Goal: Obtain resource: Obtain resource

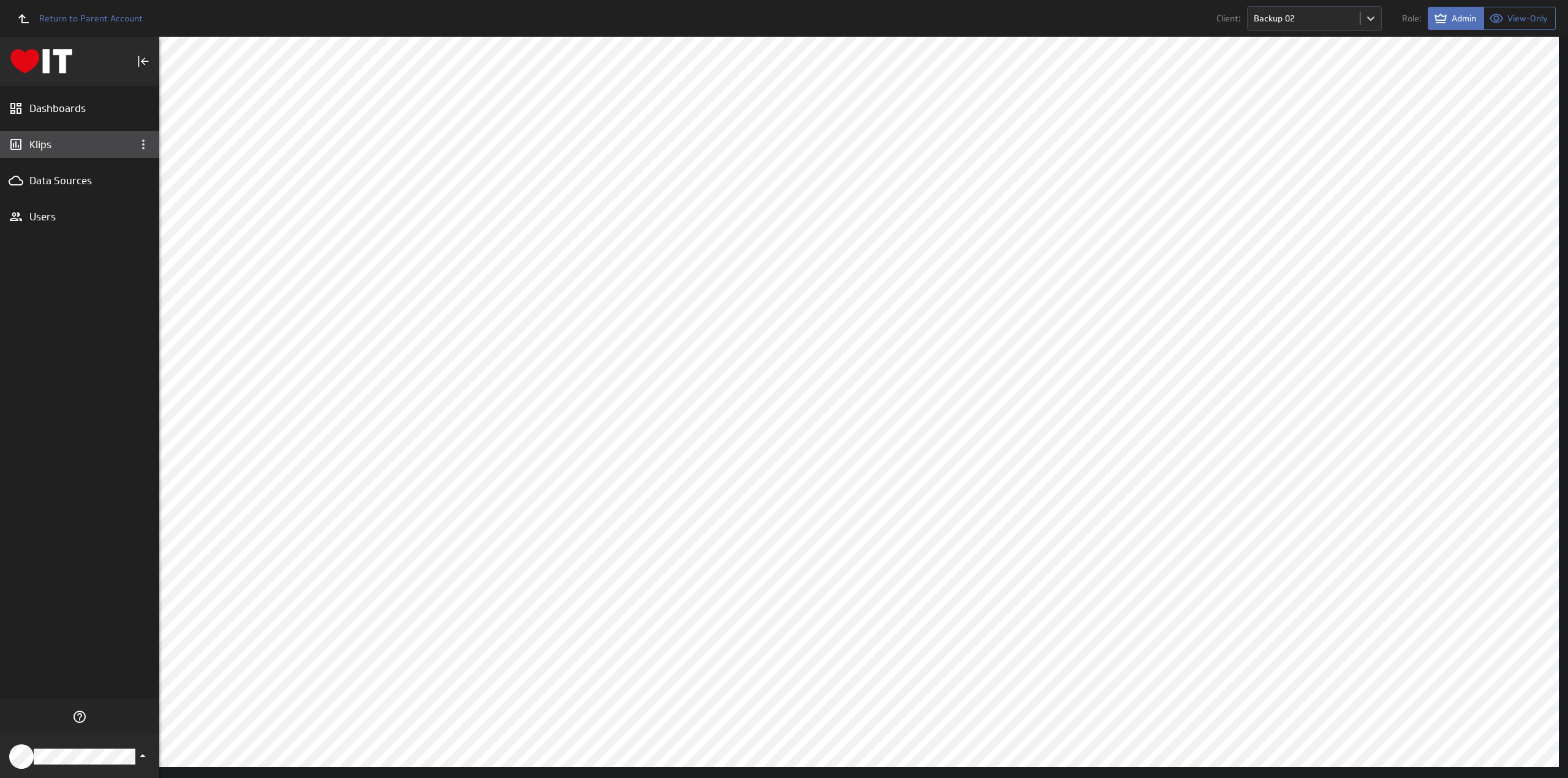
click at [45, 143] on div "Klips" at bounding box center [79, 144] width 100 height 13
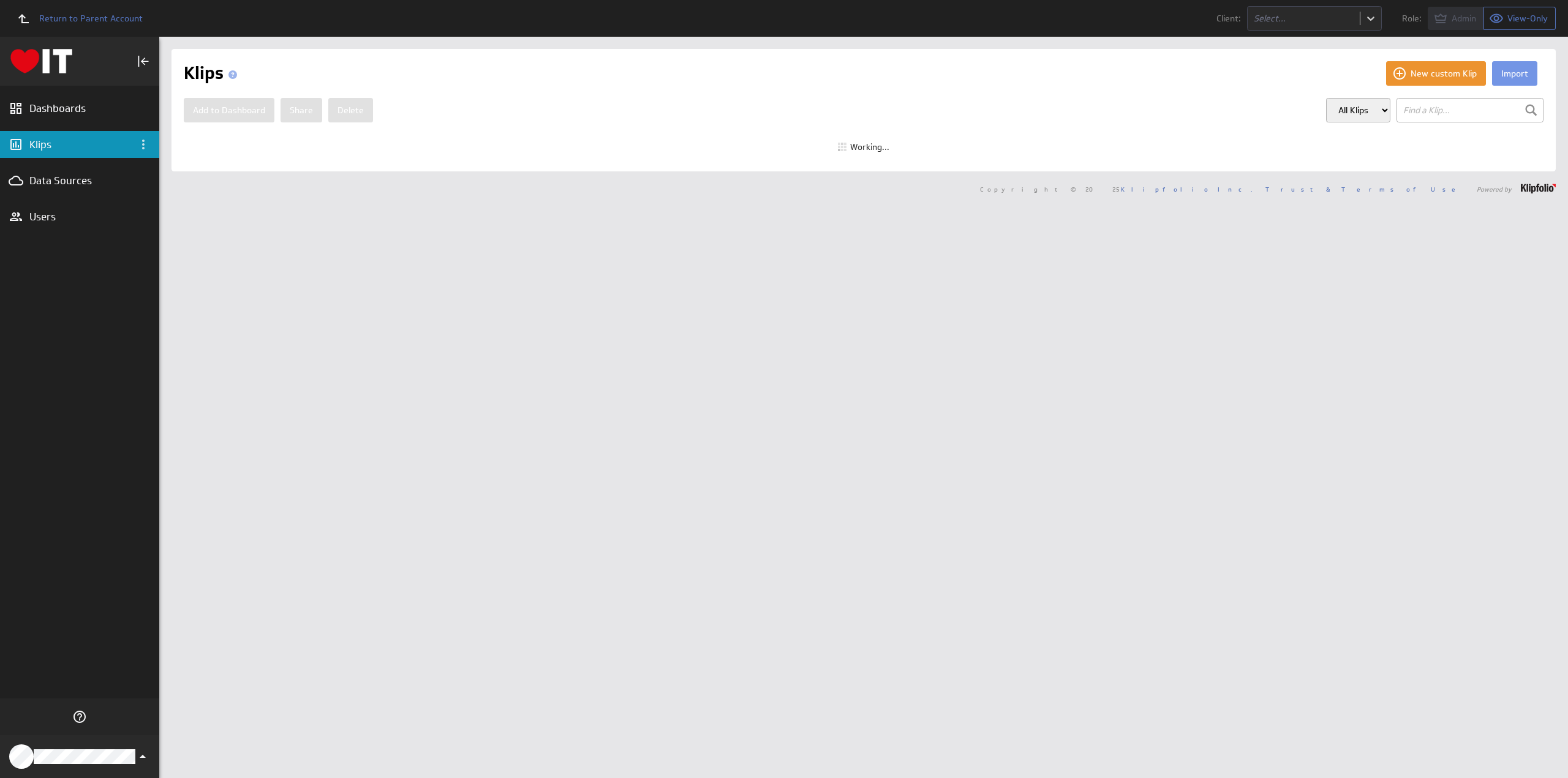
select select "900d68bec76ca408b249d053473b69ed"
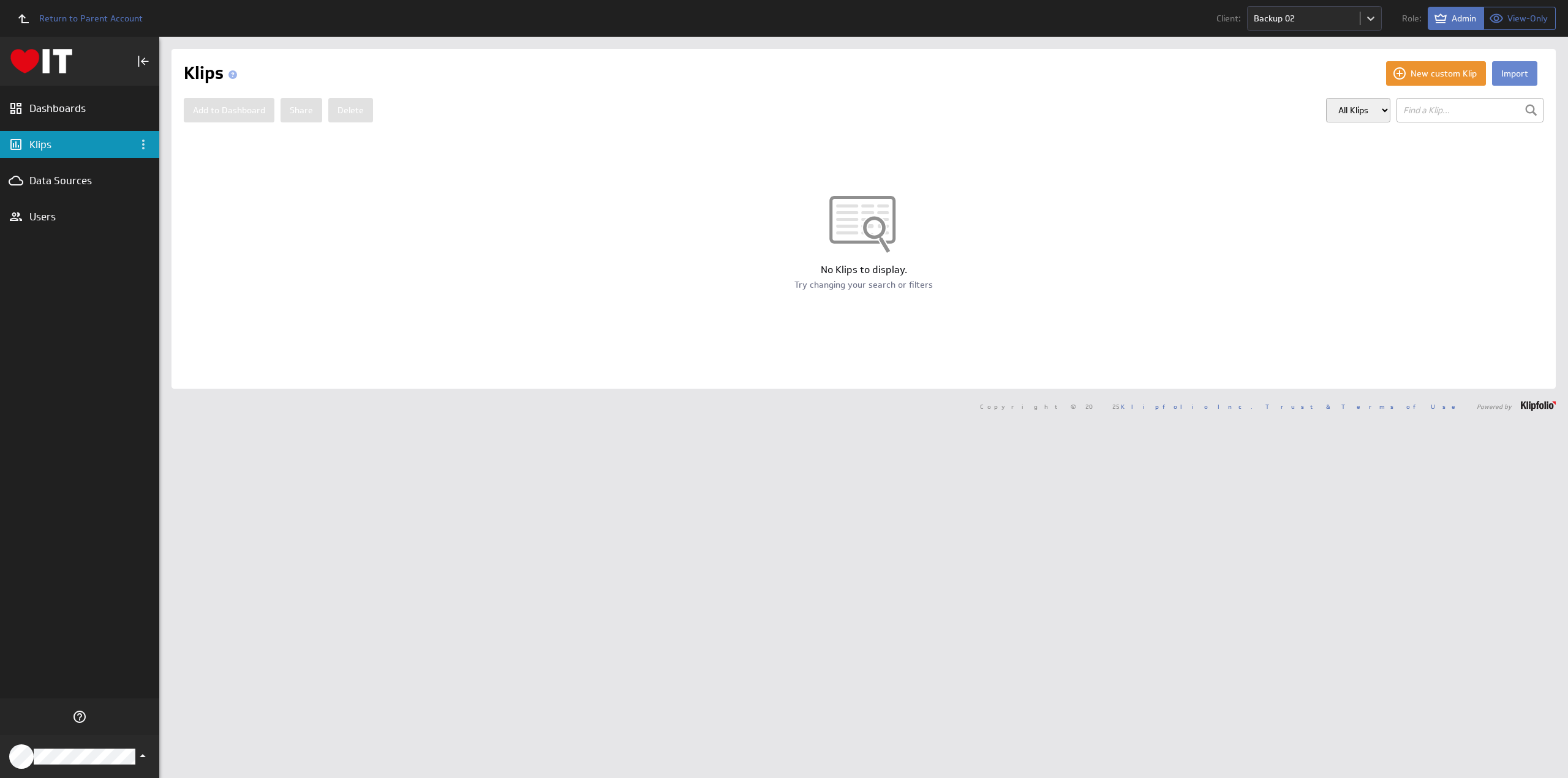
click at [1505, 74] on button "Import" at bounding box center [1515, 73] width 45 height 24
select select "900d68bec76ca408b249d053473b69ed"
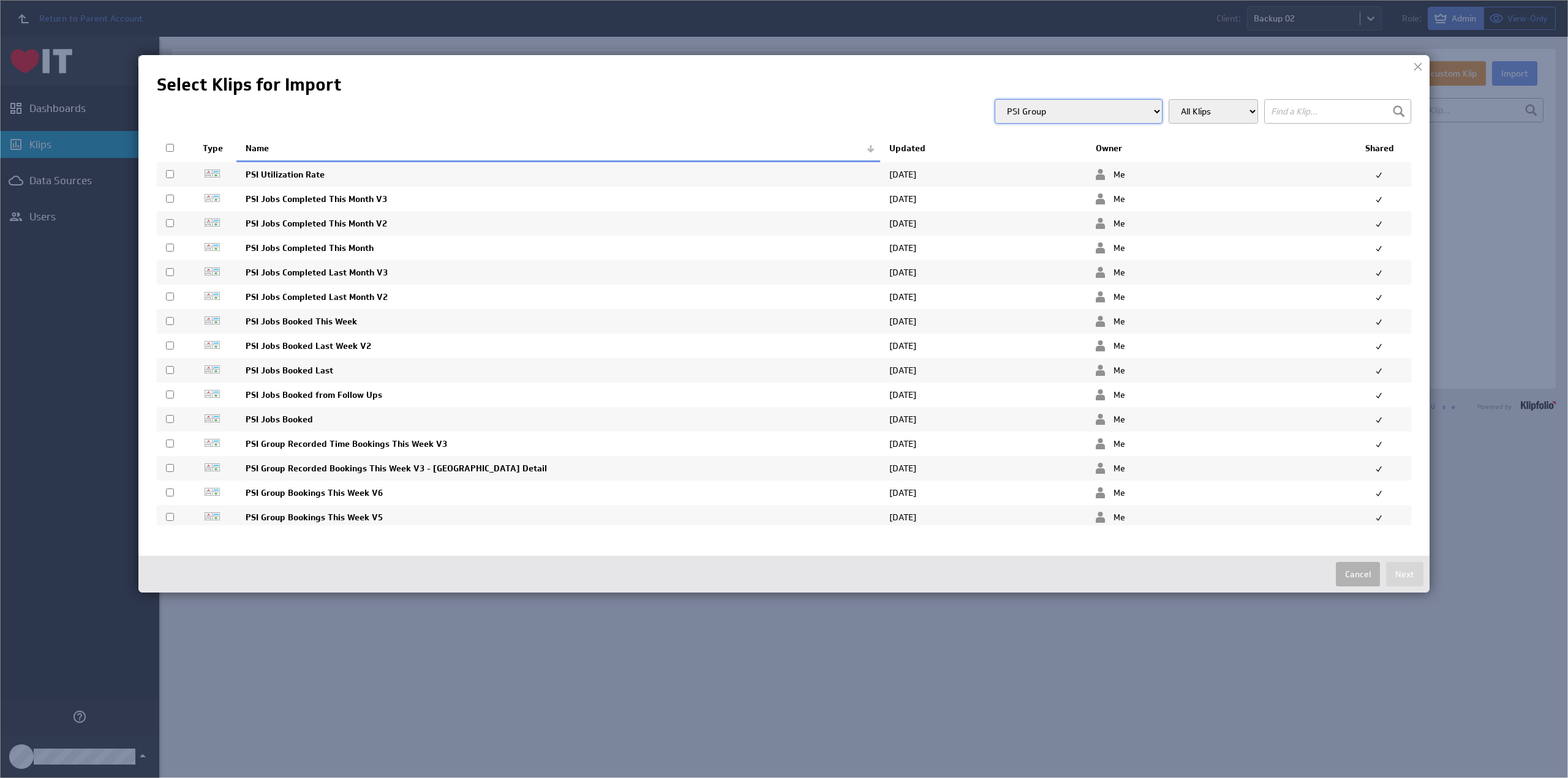
click at [168, 220] on input "checkbox" at bounding box center [170, 223] width 8 height 8
checkbox input "true"
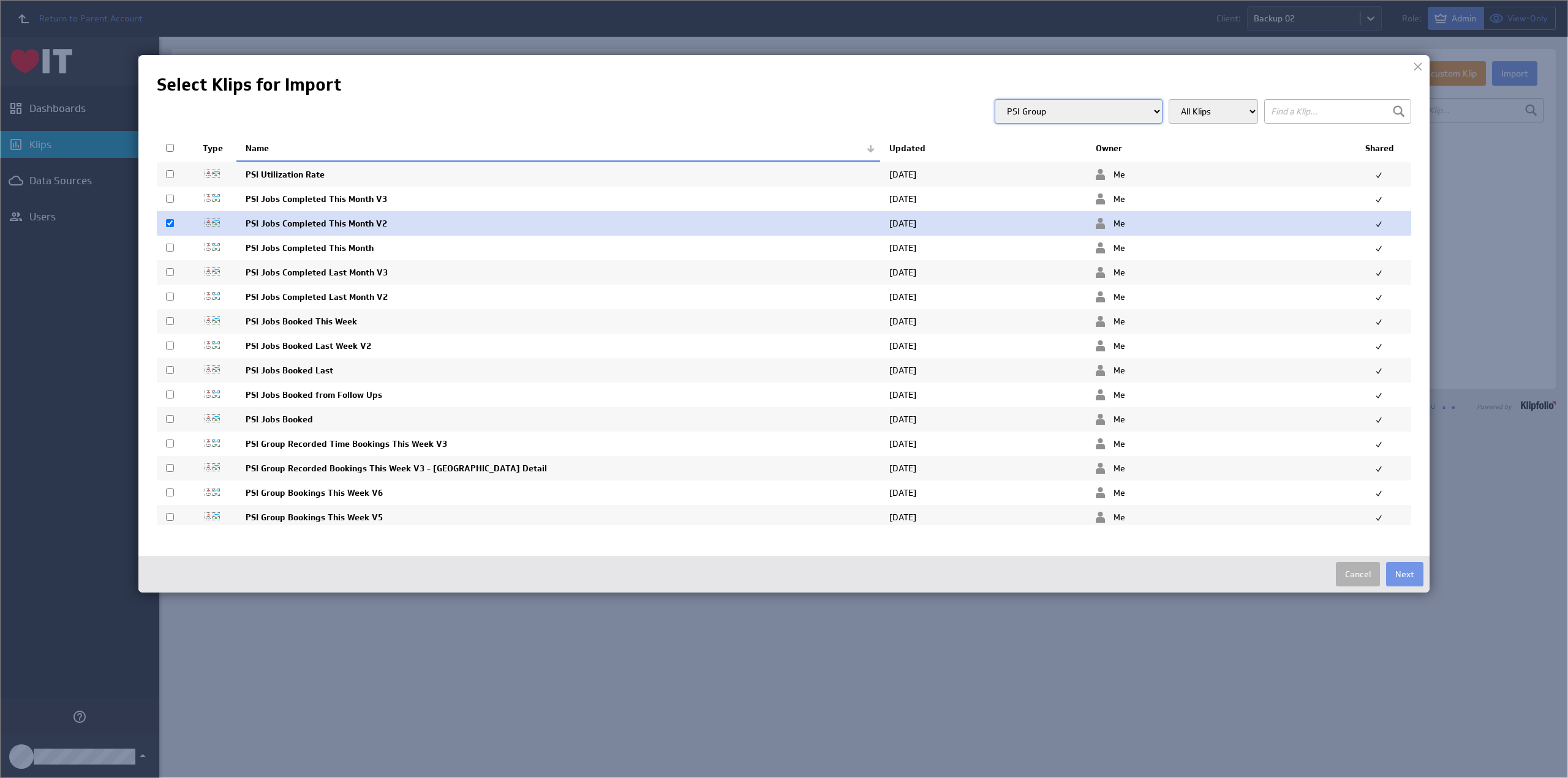
click at [169, 243] on input "checkbox" at bounding box center [170, 248] width 8 height 8
checkbox input "true"
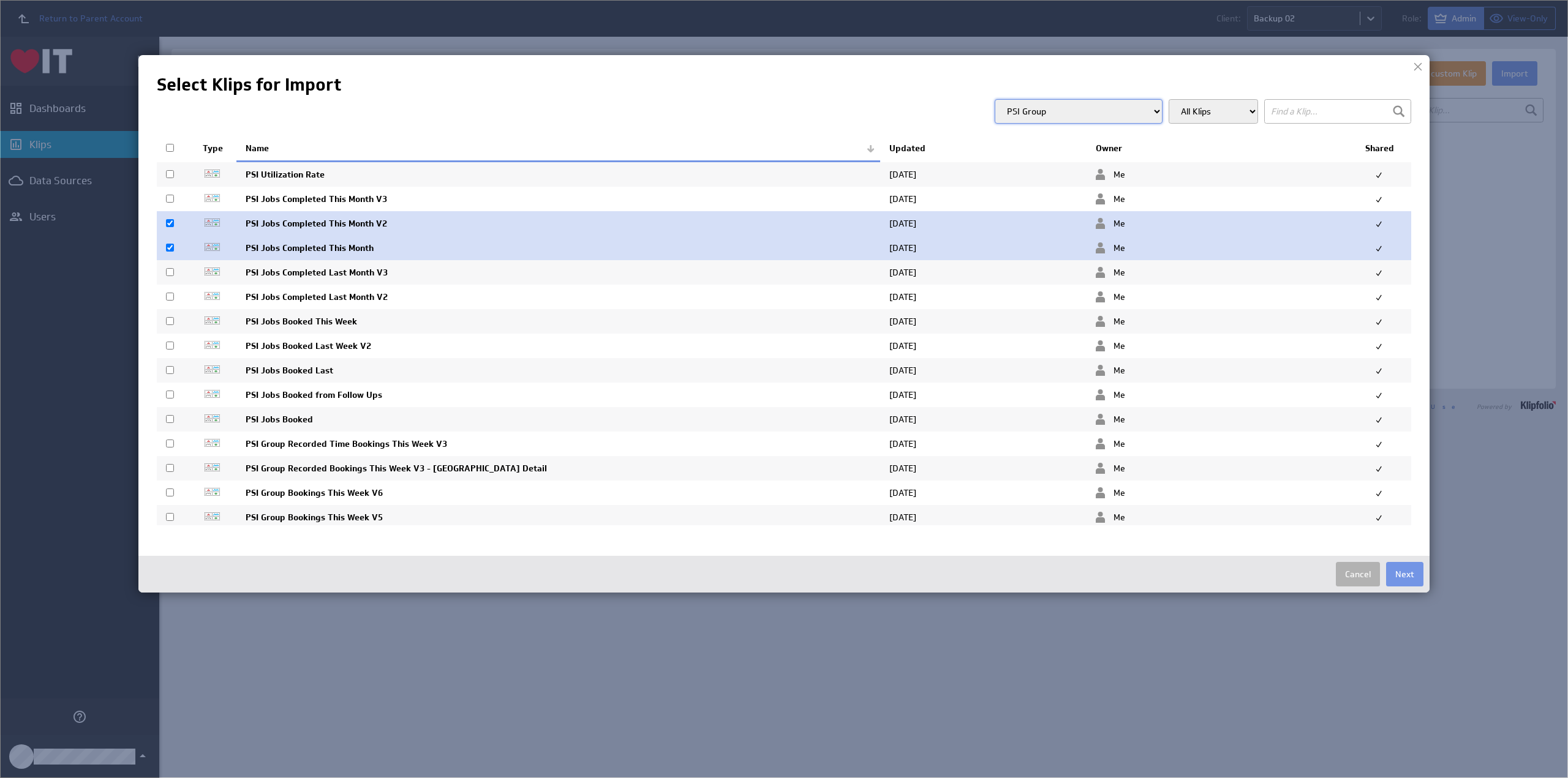
click at [170, 294] on input "checkbox" at bounding box center [170, 297] width 8 height 8
checkbox input "true"
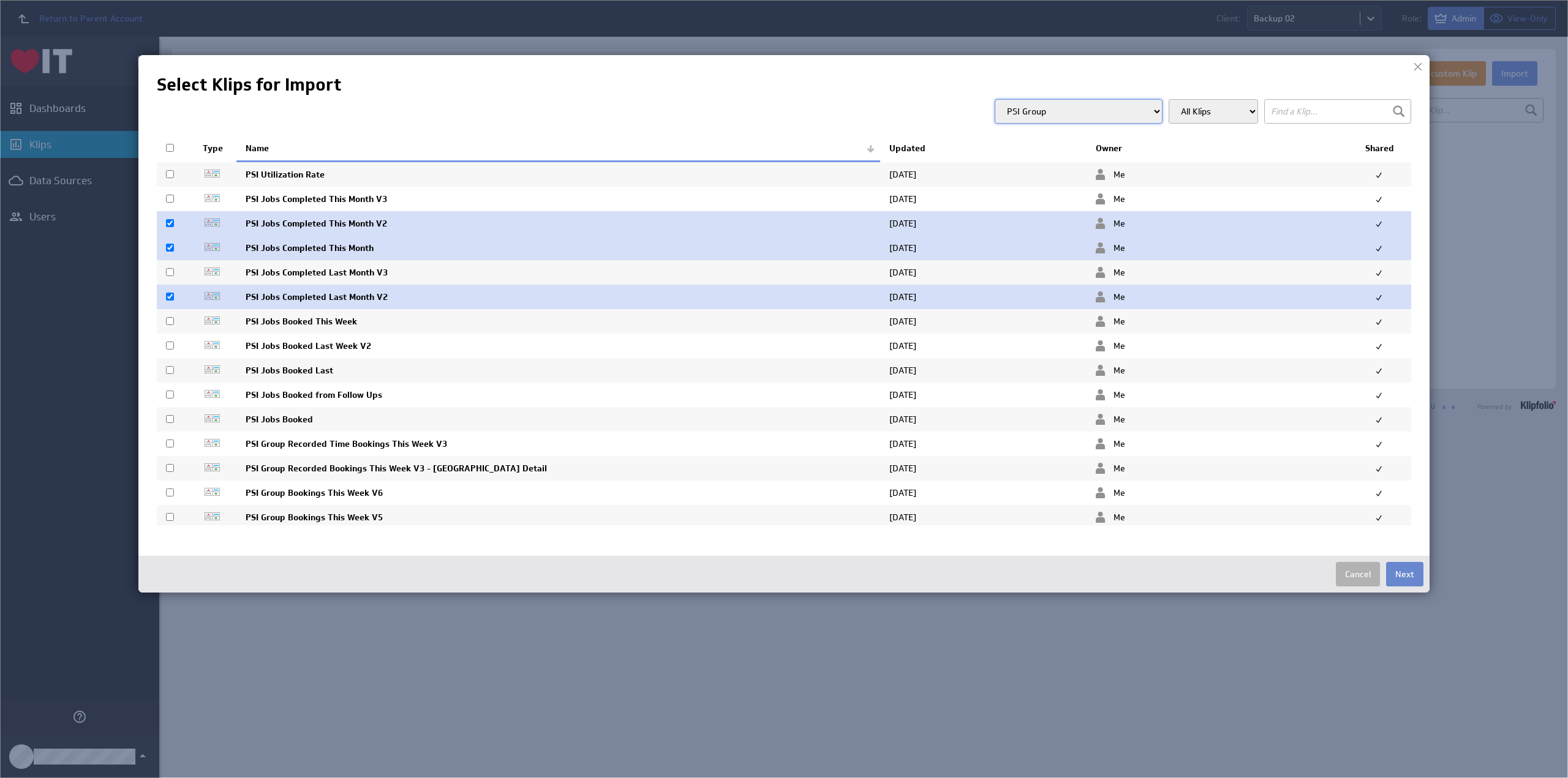
click at [1402, 571] on button "Next" at bounding box center [1405, 574] width 38 height 24
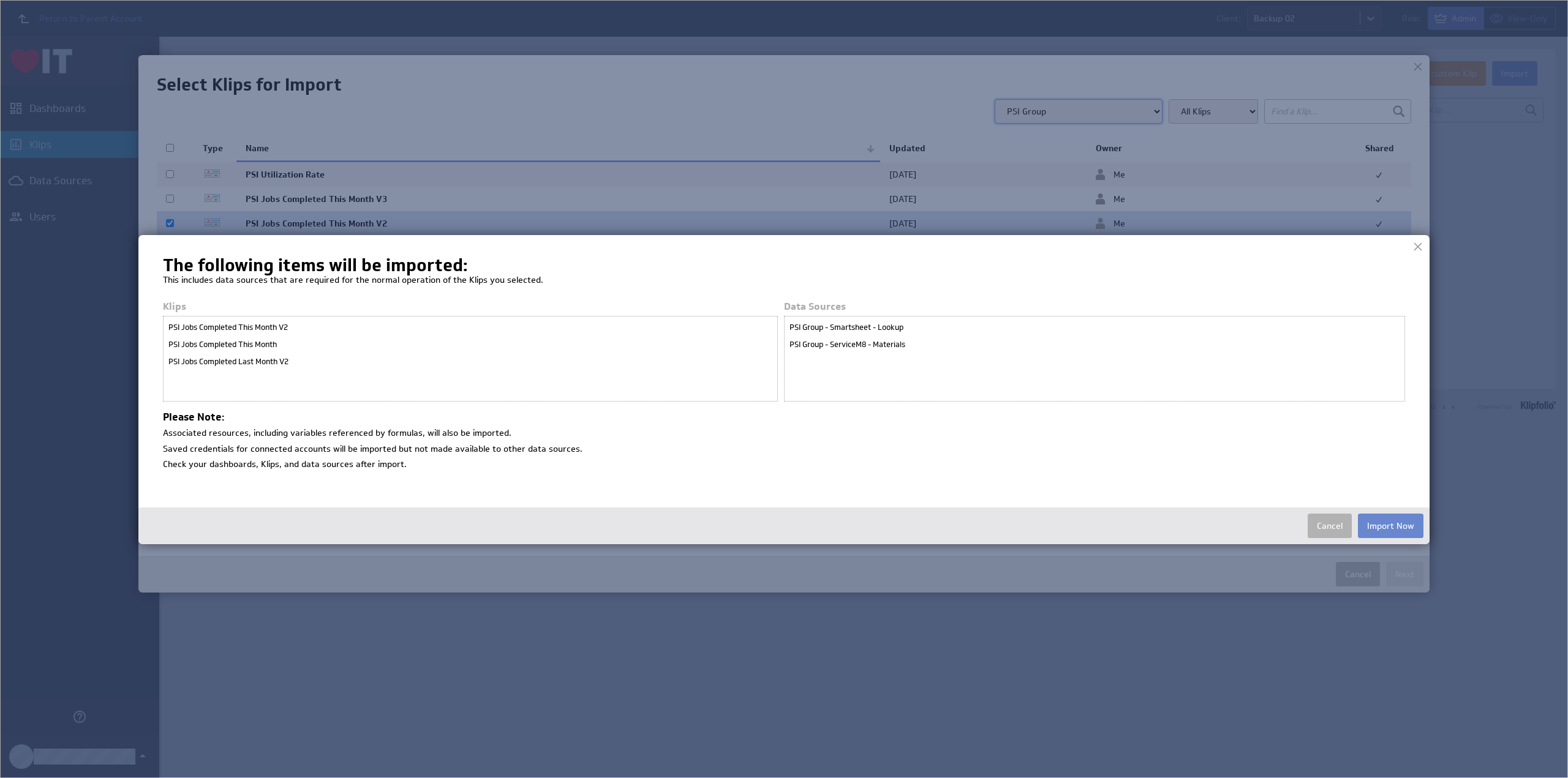
click at [1393, 526] on button "Import Now" at bounding box center [1390, 525] width 66 height 24
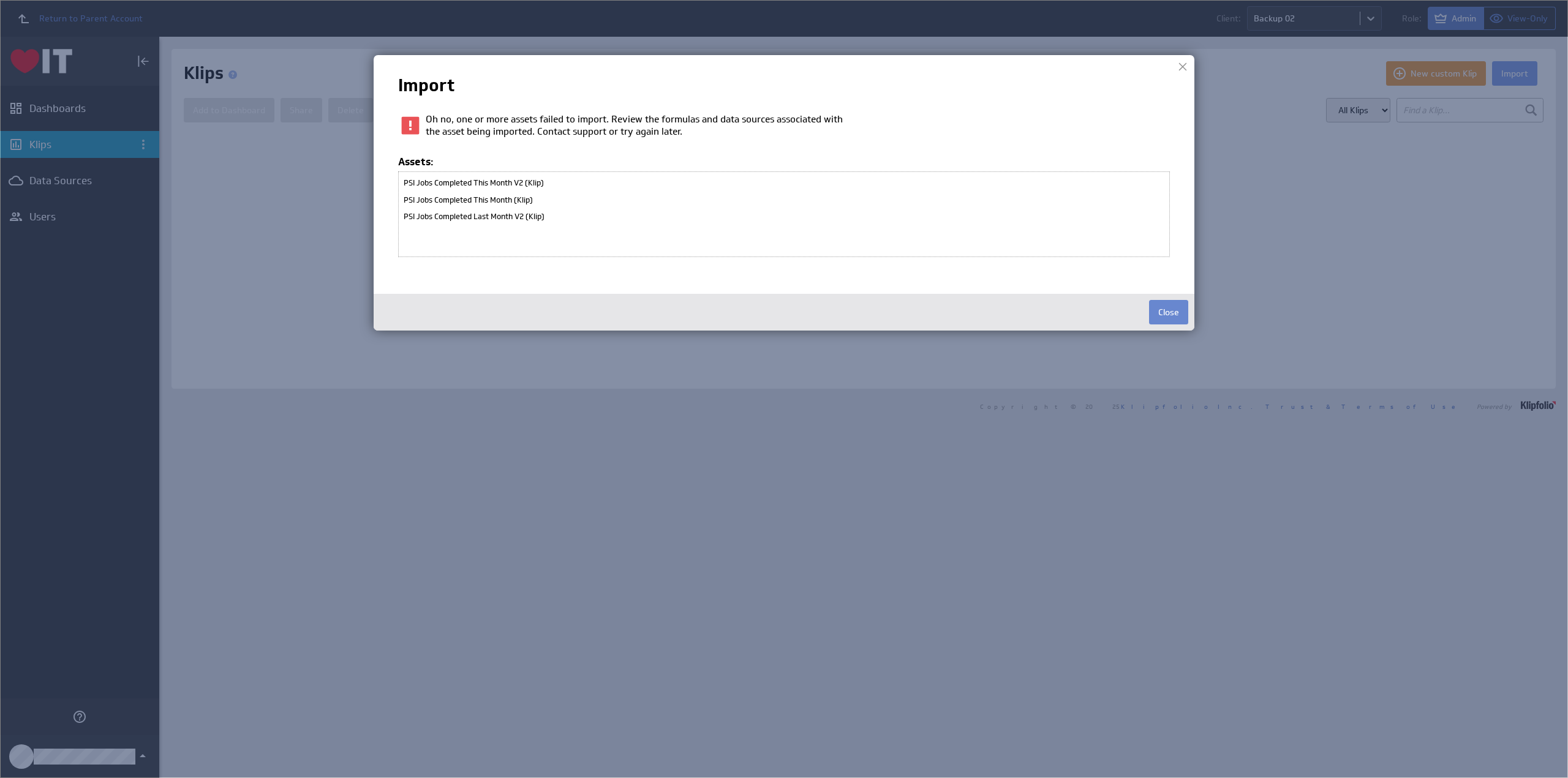
click at [1164, 311] on button "Close" at bounding box center [1168, 312] width 39 height 24
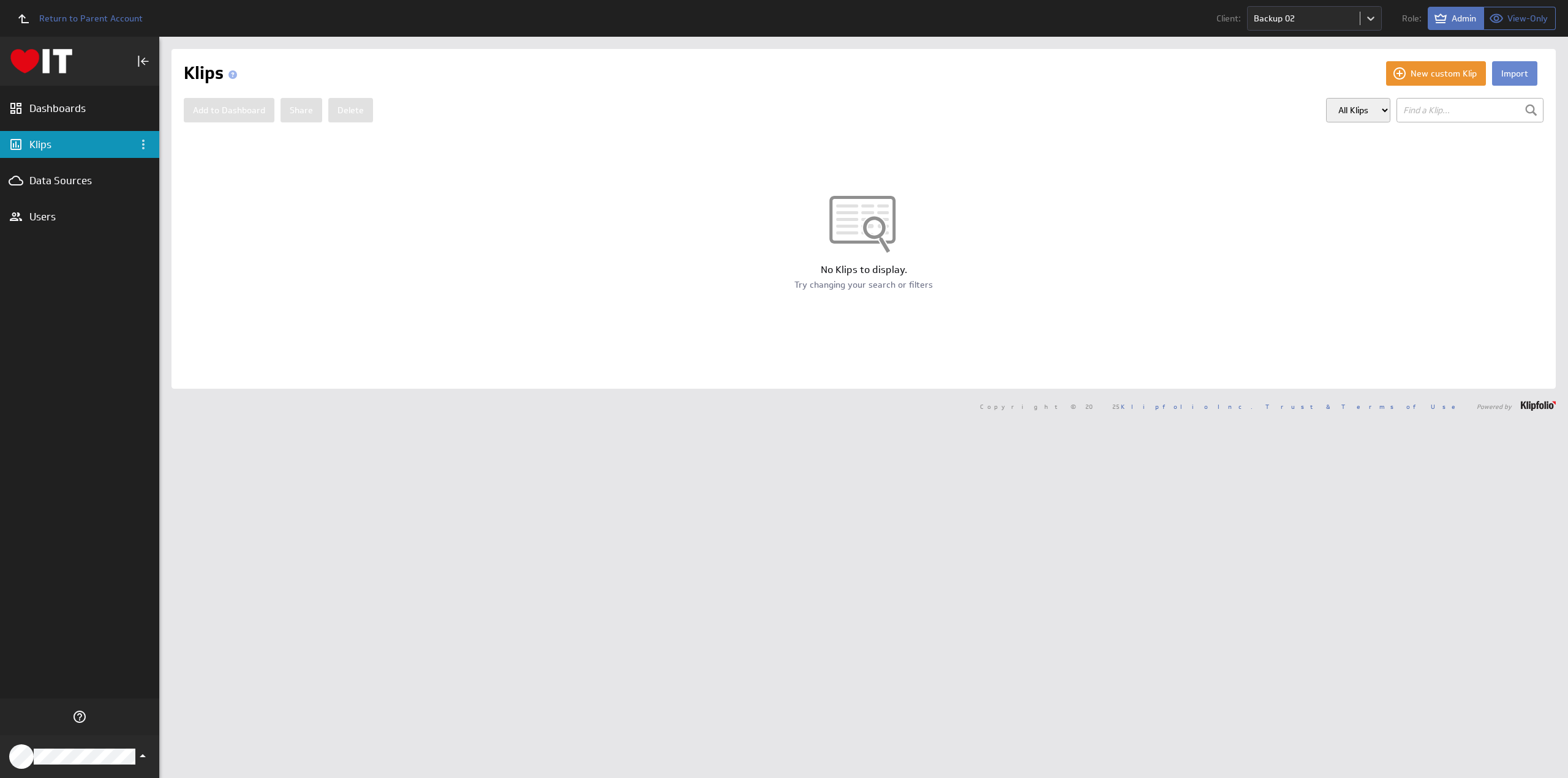
click at [1507, 72] on button "Import" at bounding box center [1515, 73] width 45 height 24
select select "900d68bec76ca408b249d053473b69ed"
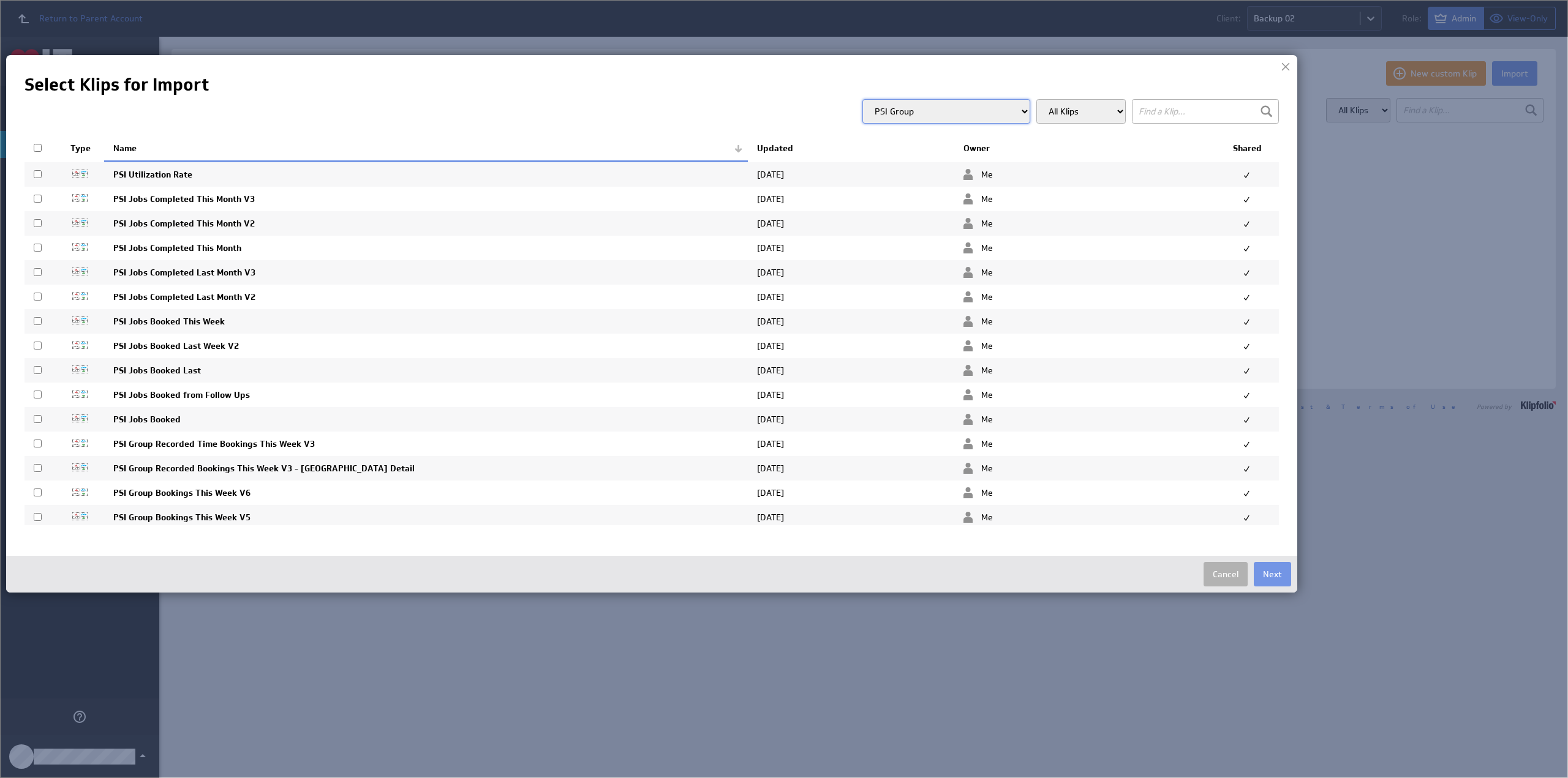
click at [38, 294] on input "checkbox" at bounding box center [38, 297] width 8 height 8
checkbox input "true"
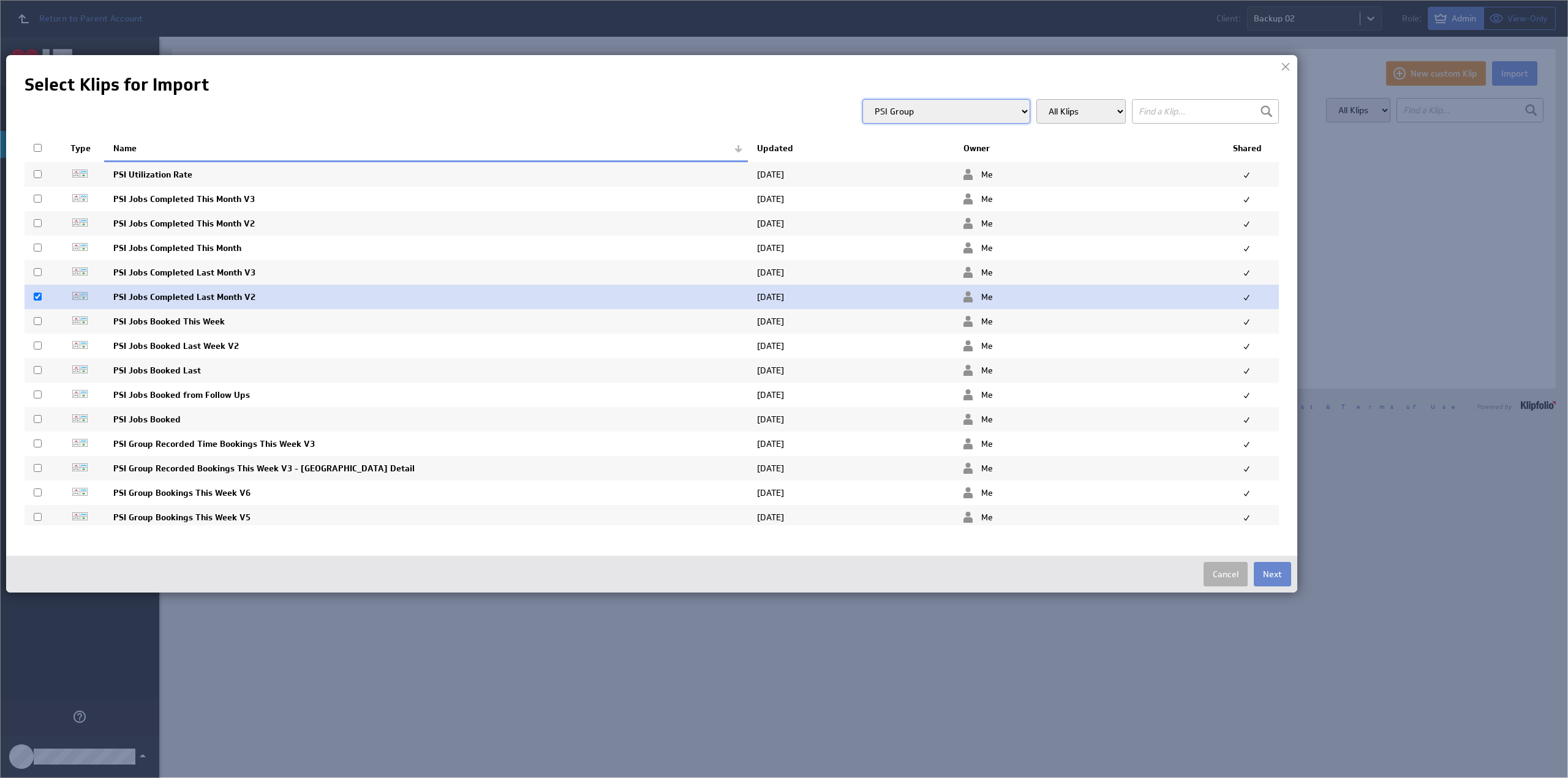
click at [1275, 575] on button "Next" at bounding box center [1272, 574] width 38 height 24
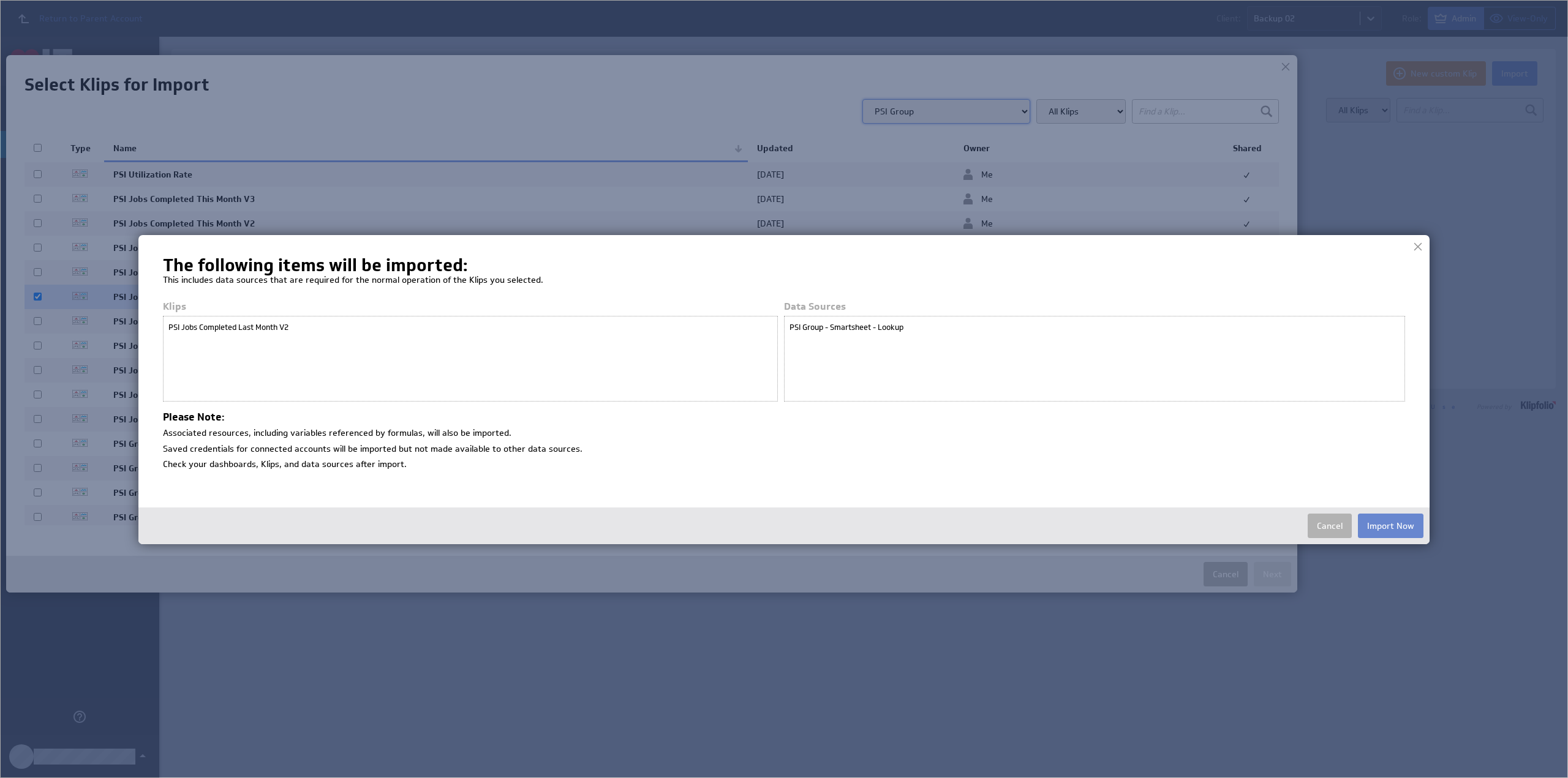
click at [1389, 525] on button "Import Now" at bounding box center [1390, 525] width 66 height 24
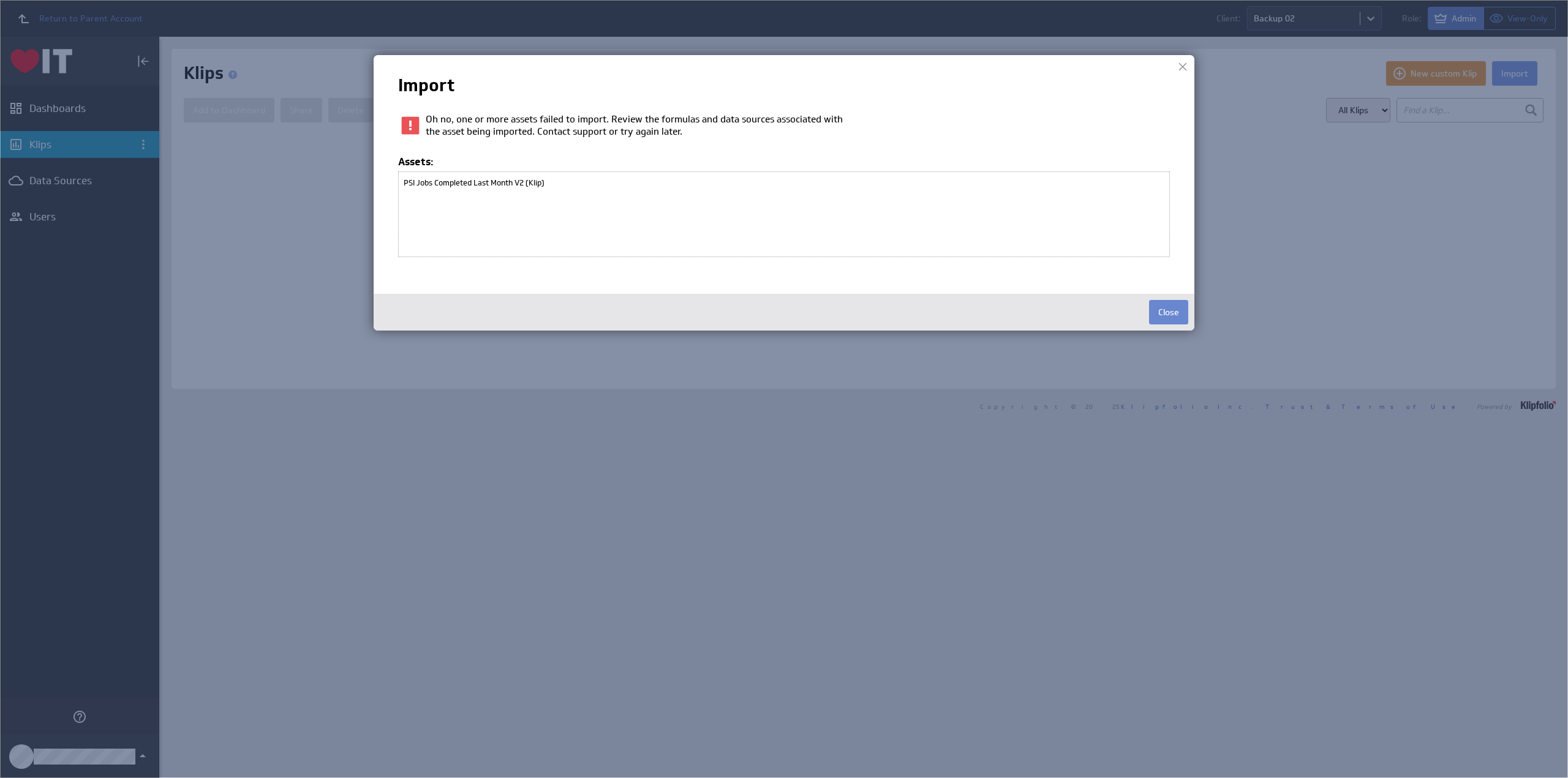
click at [1176, 310] on button "Close" at bounding box center [1168, 312] width 39 height 24
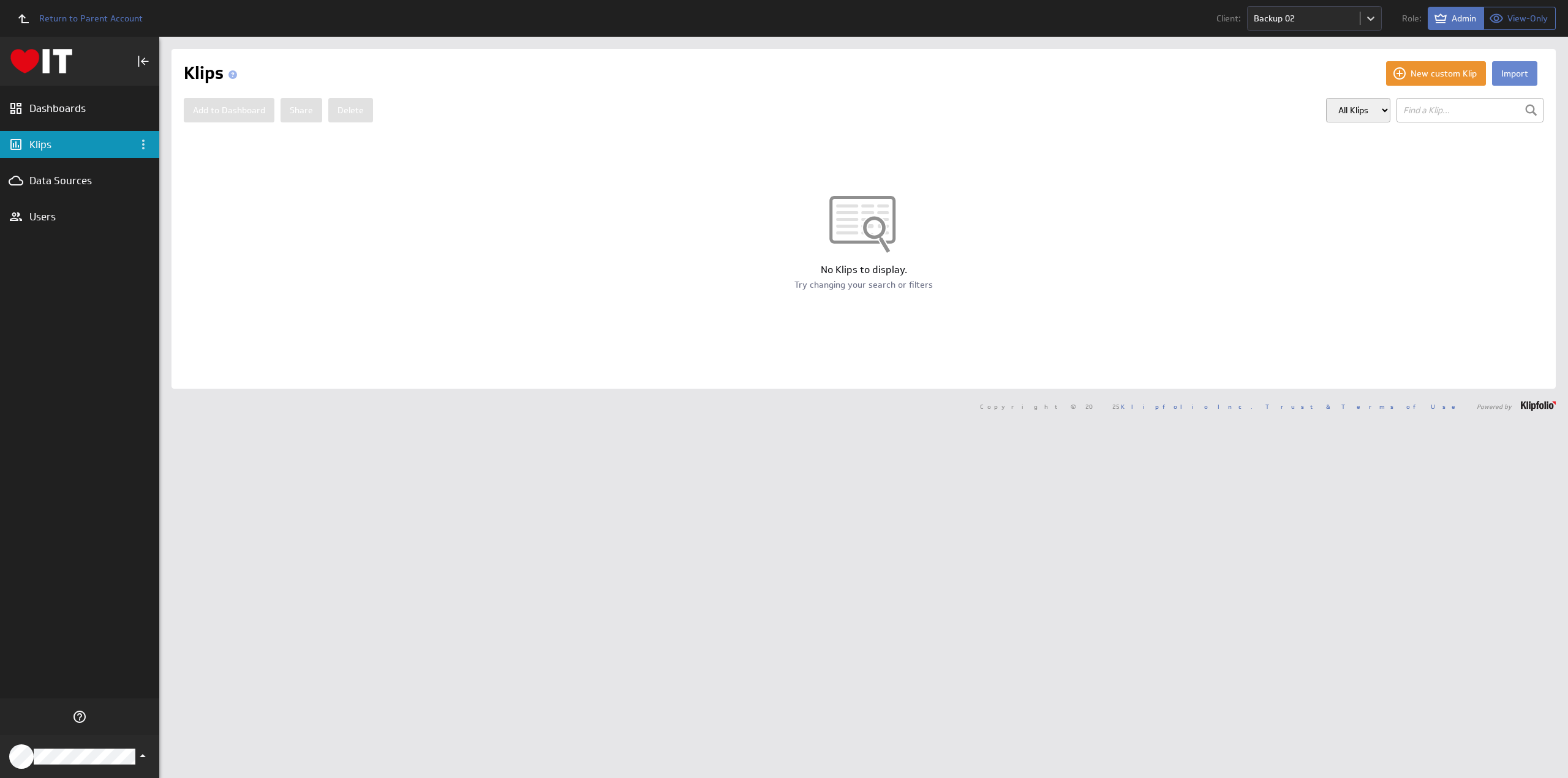
click at [1508, 73] on button "Import" at bounding box center [1515, 73] width 45 height 24
select select "900d68bec76ca408b249d053473b69ed"
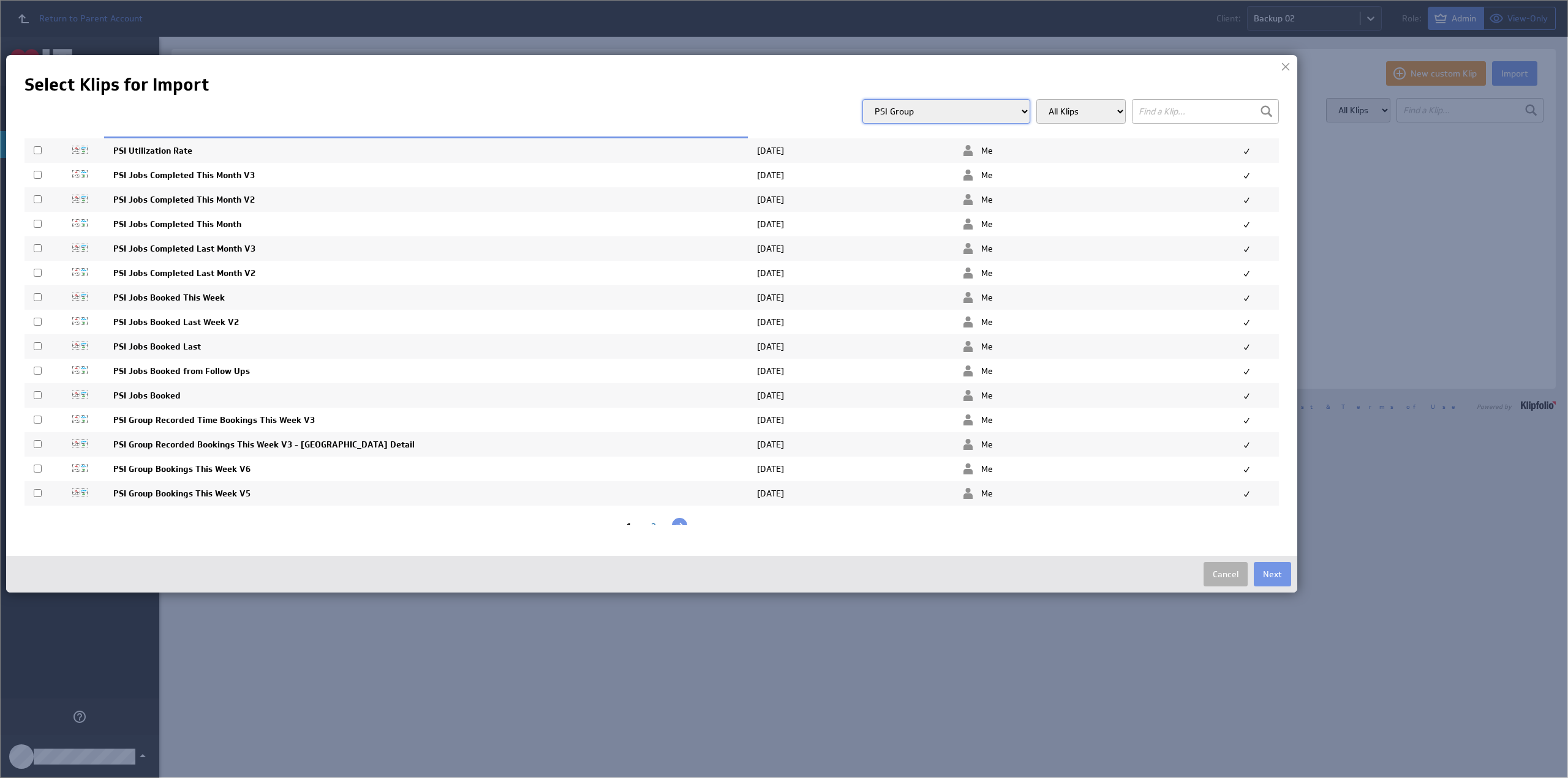
scroll to position [44, 0]
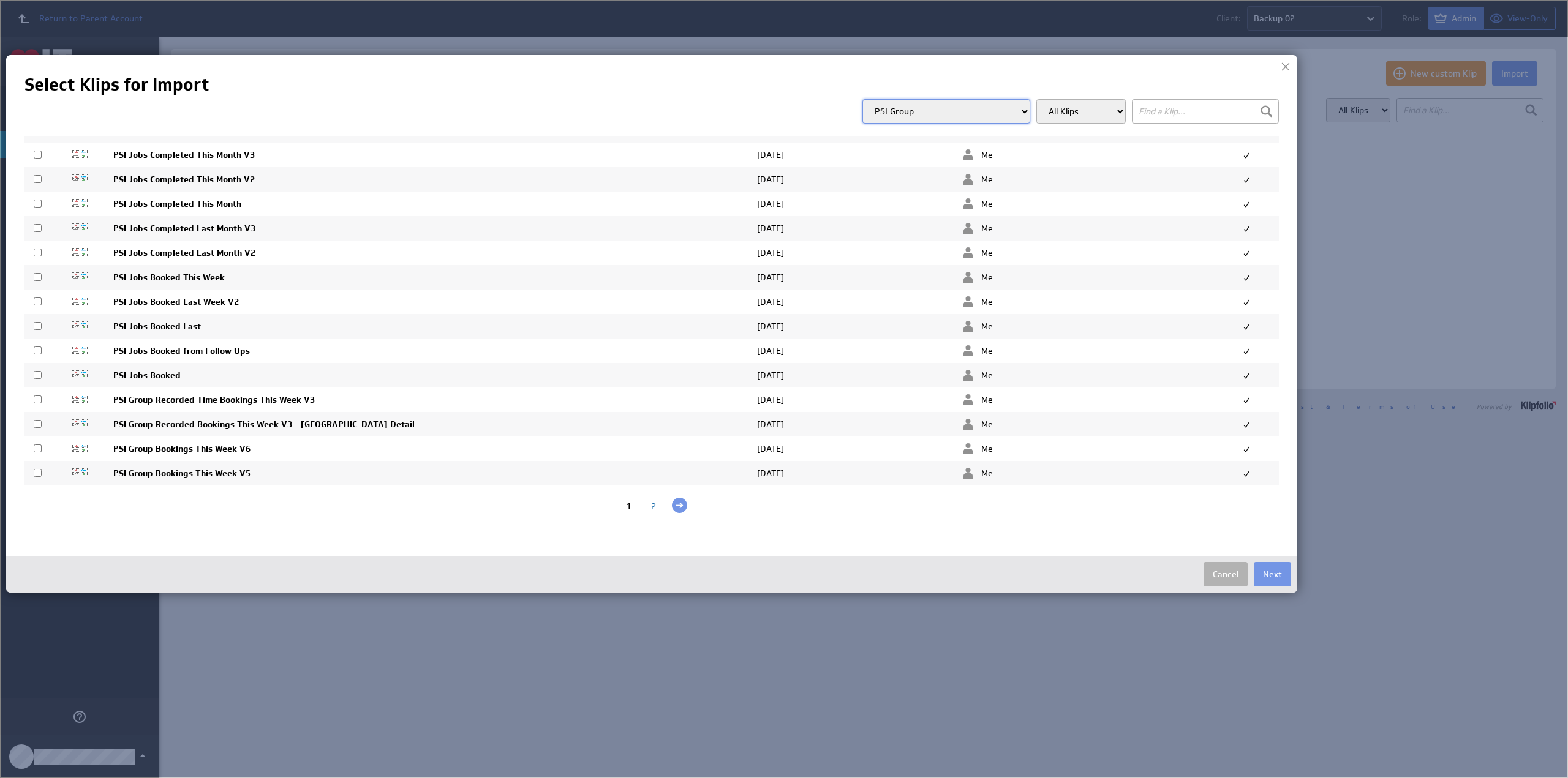
click at [37, 471] on input "checkbox" at bounding box center [38, 473] width 8 height 8
checkbox input "true"
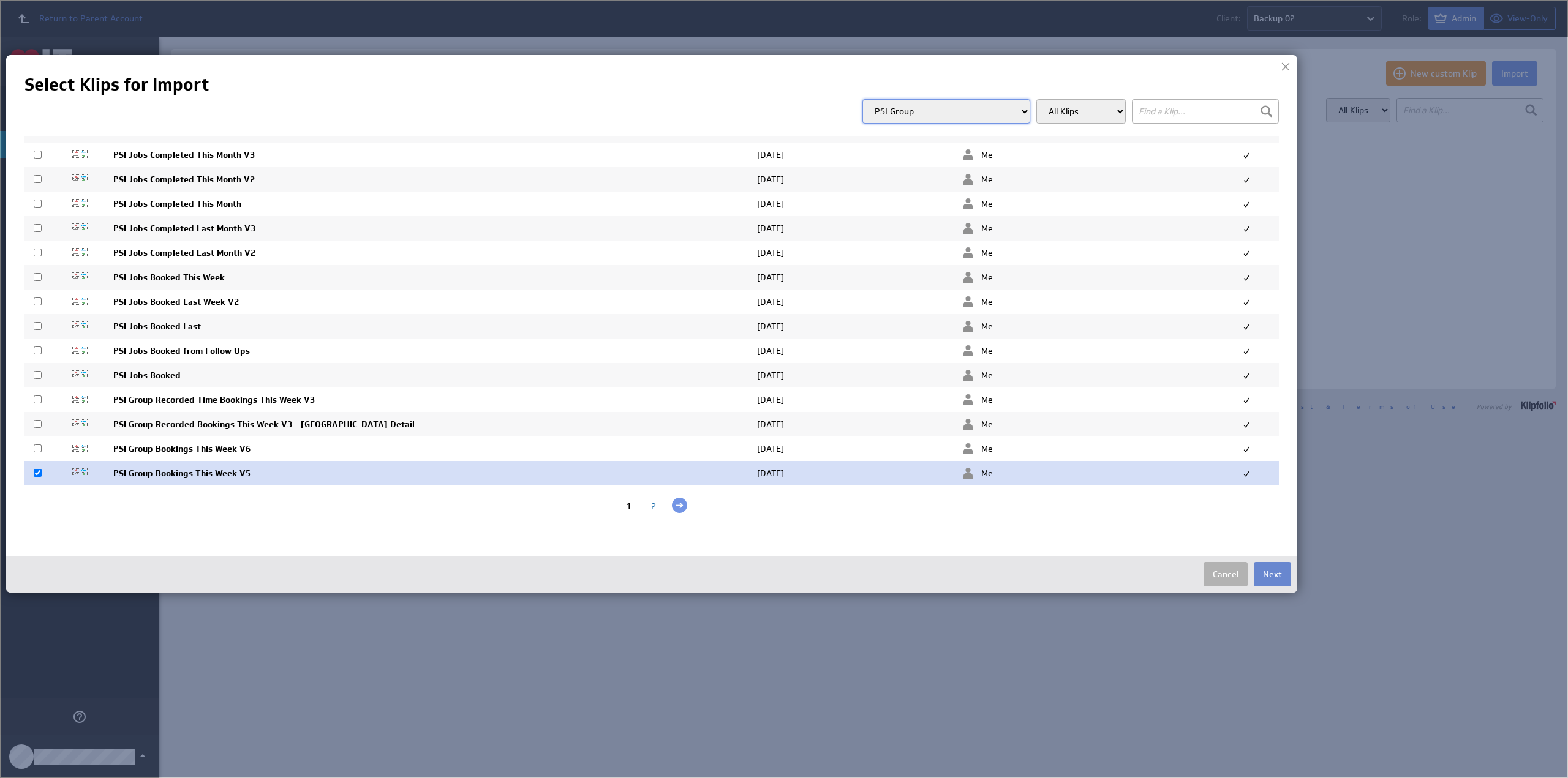
click at [1274, 572] on button "Next" at bounding box center [1272, 574] width 38 height 24
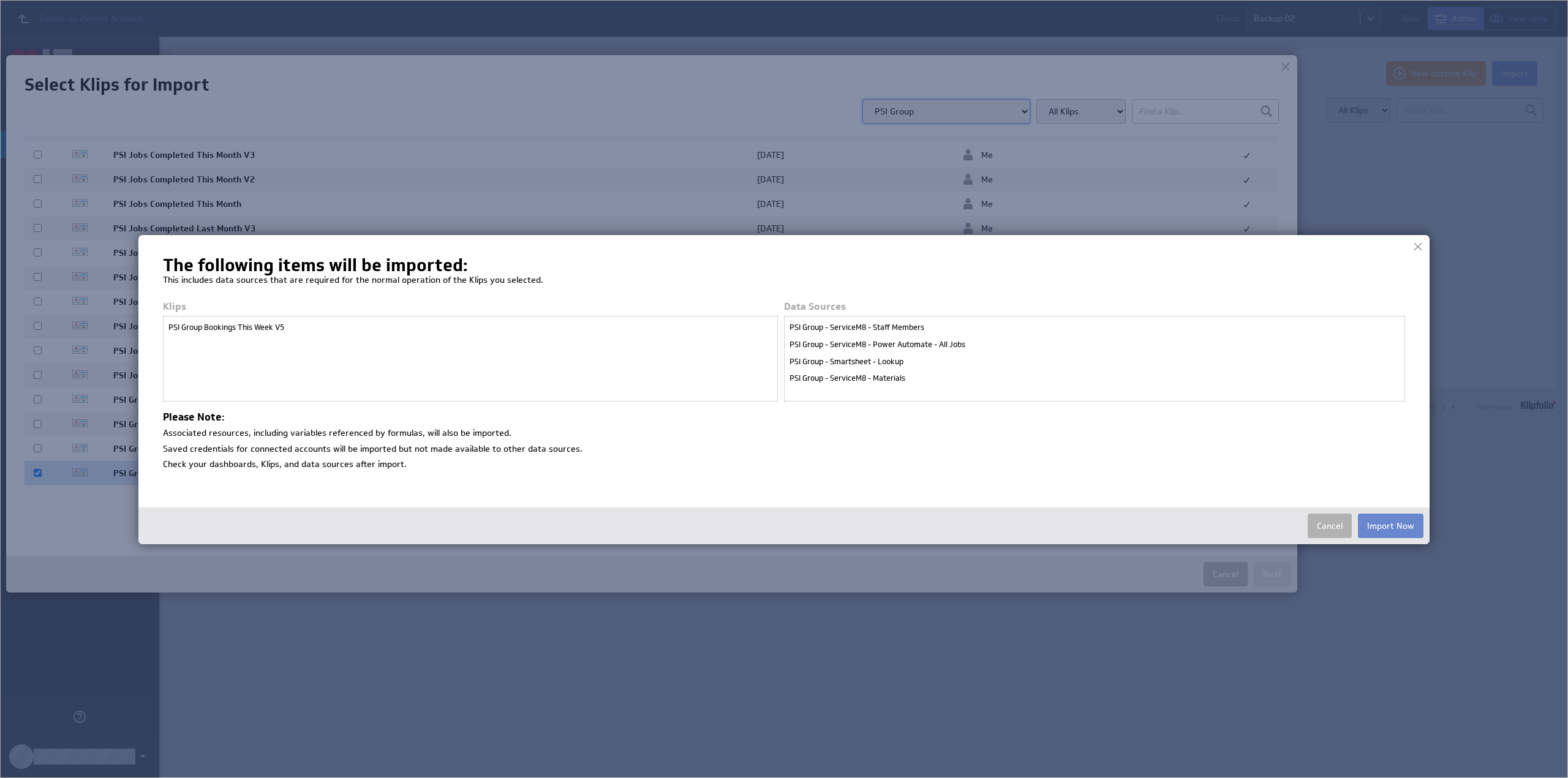
click at [1379, 521] on button "Import Now" at bounding box center [1390, 525] width 66 height 24
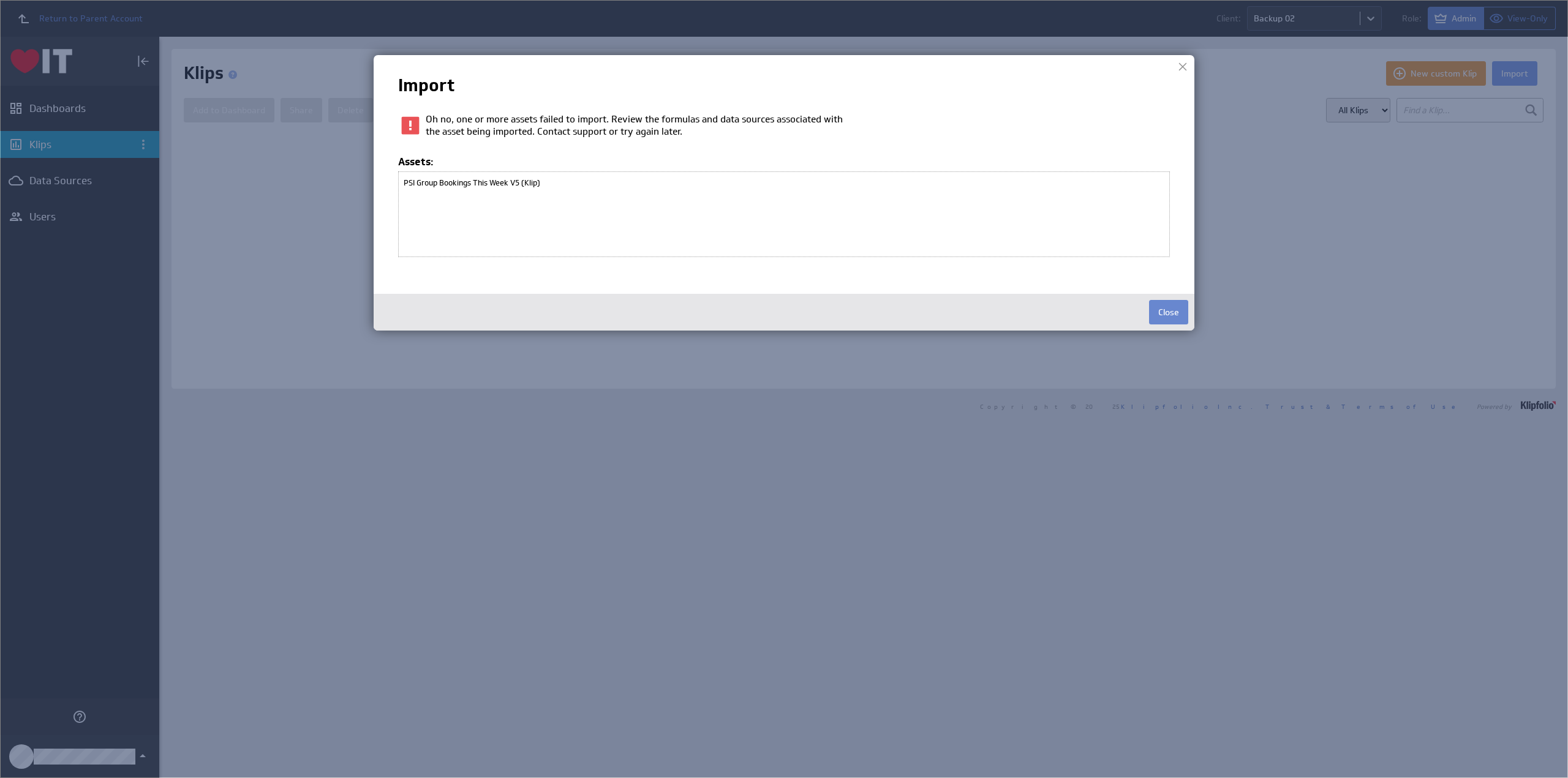
click at [1171, 310] on button "Close" at bounding box center [1168, 312] width 39 height 24
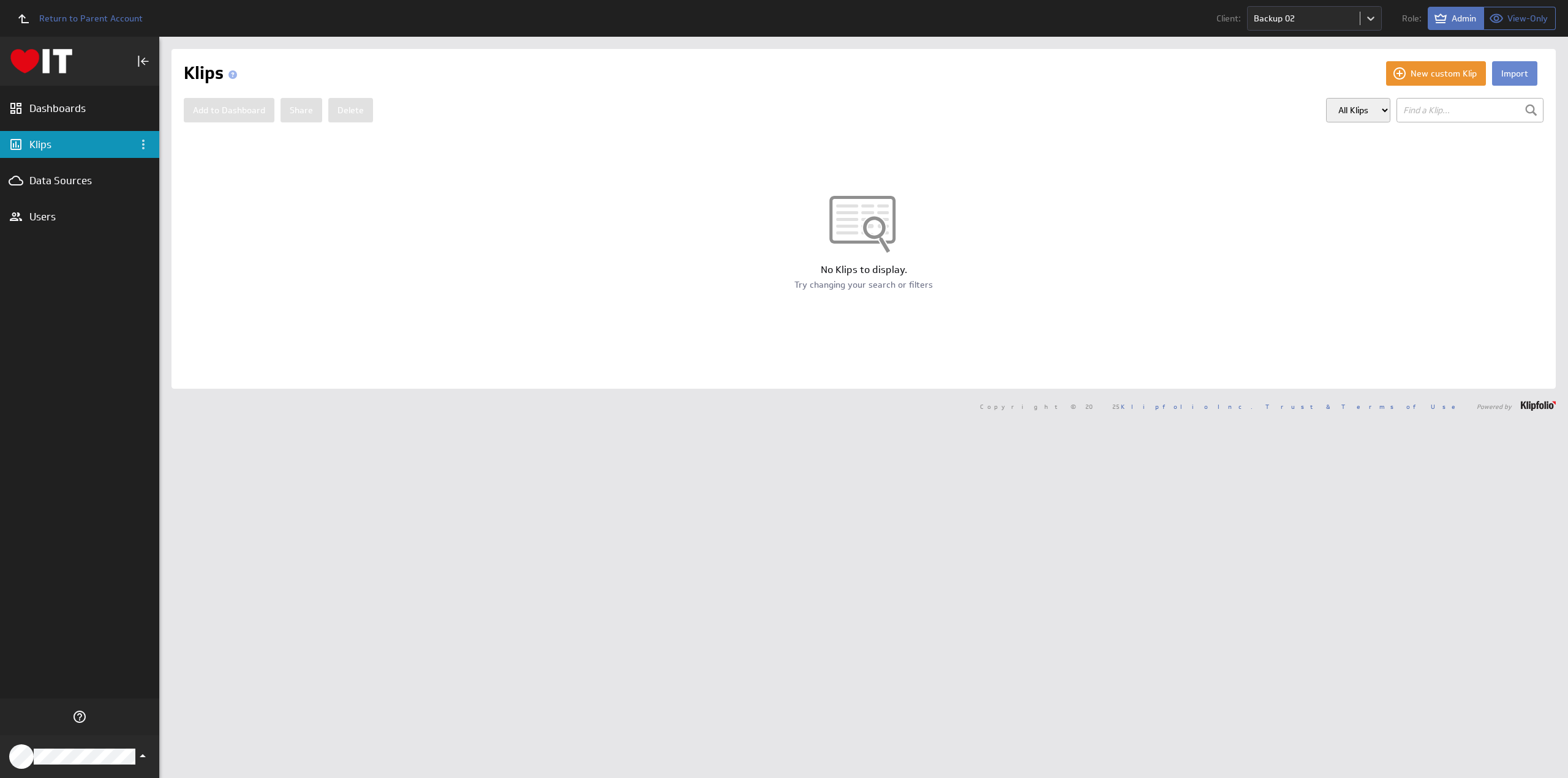
click at [1505, 75] on button "Import" at bounding box center [1515, 73] width 45 height 24
select select "900d68bec76ca408b249d053473b69ed"
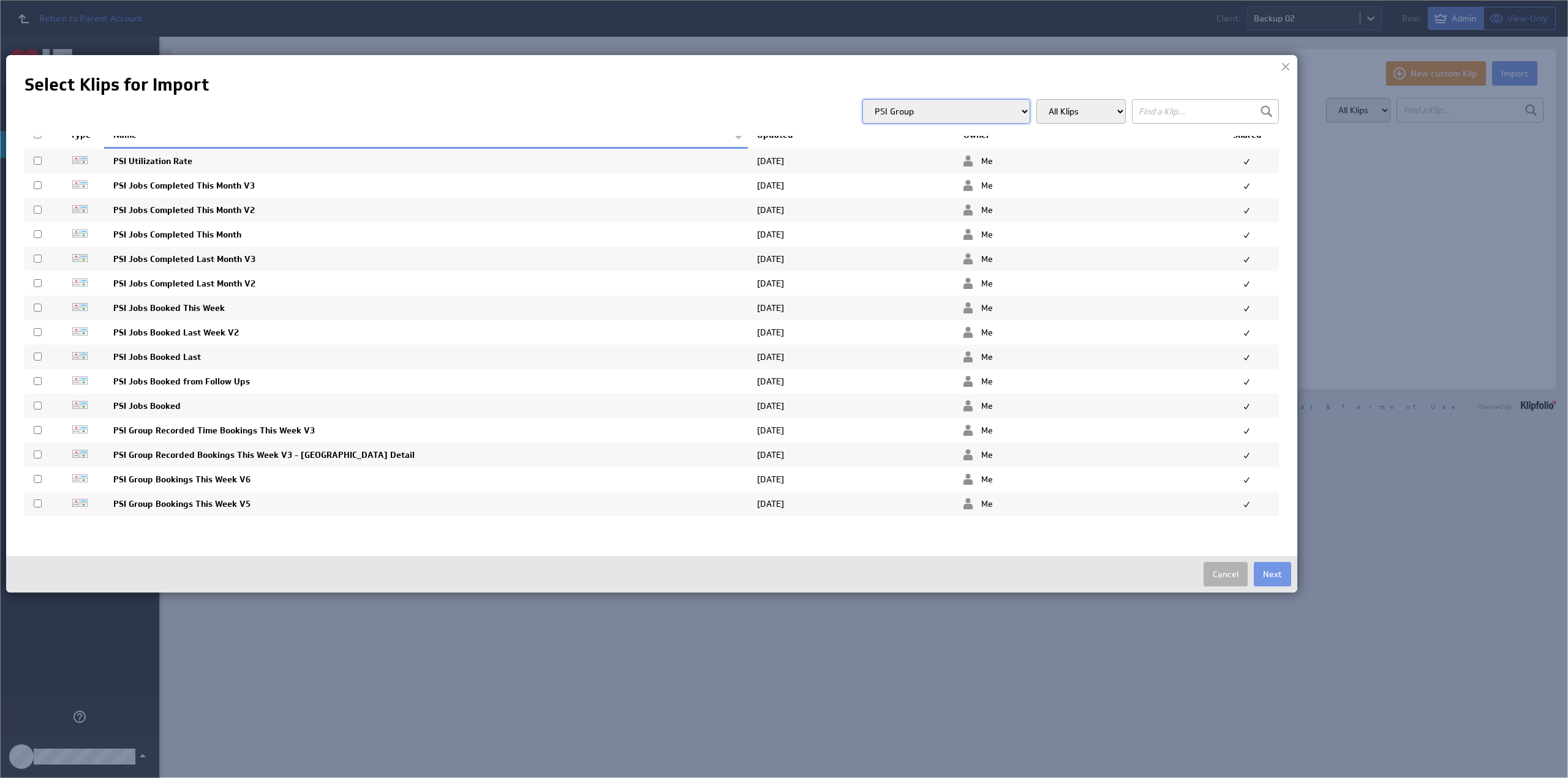
scroll to position [0, 0]
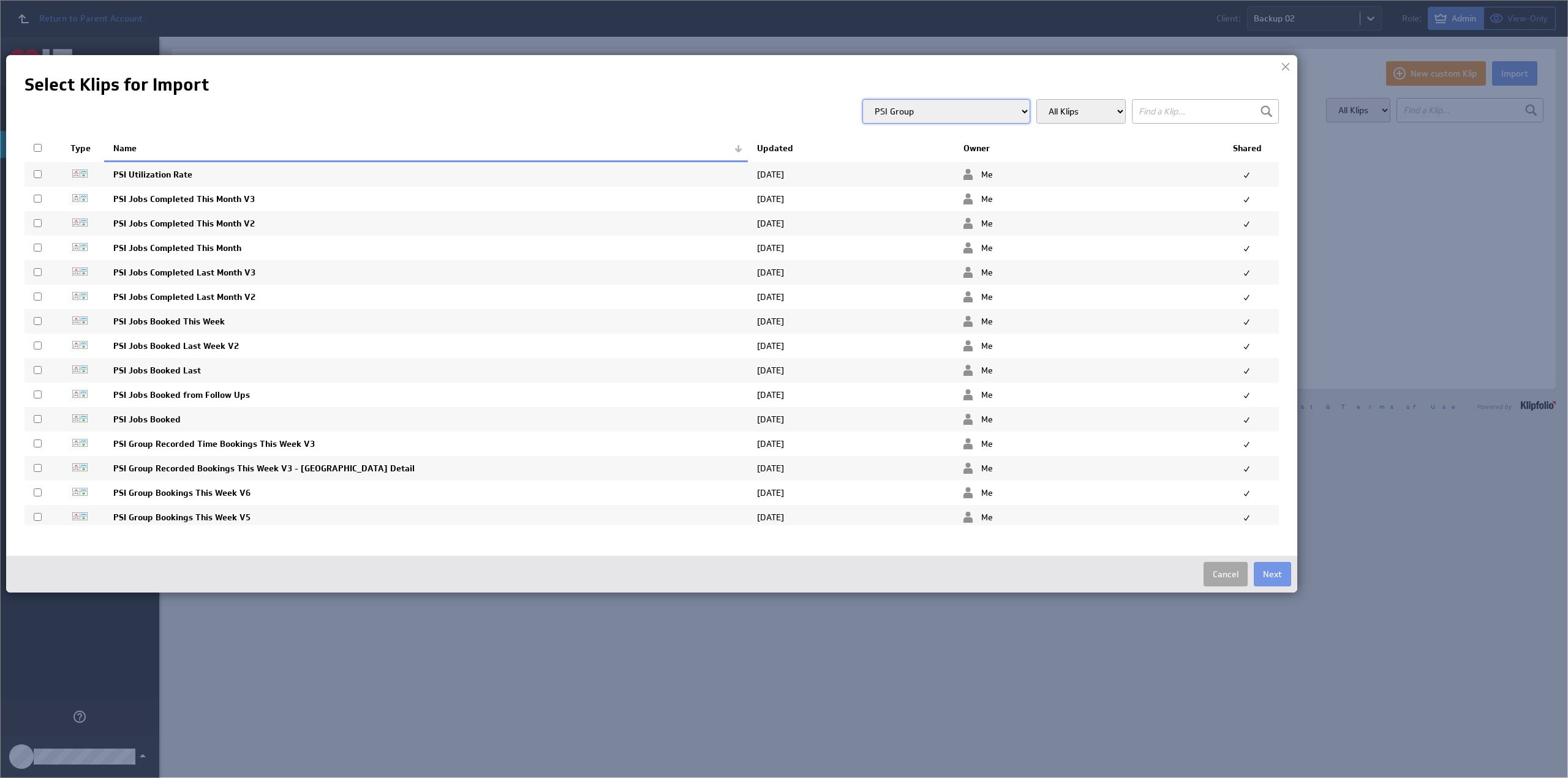
click at [1234, 571] on button "Cancel" at bounding box center [1225, 574] width 44 height 24
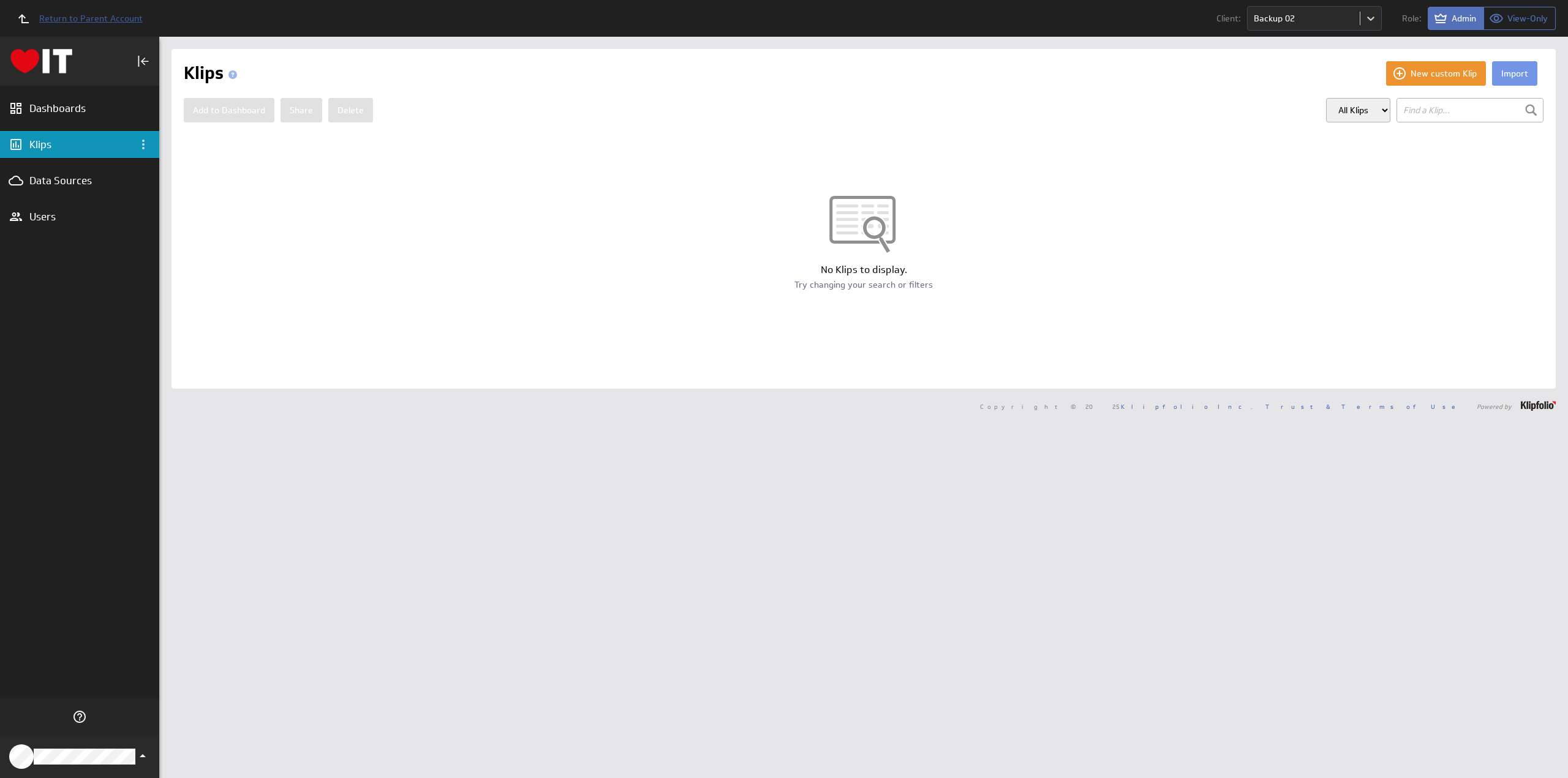
click at [87, 18] on span "Return to Parent Account" at bounding box center [91, 18] width 103 height 8
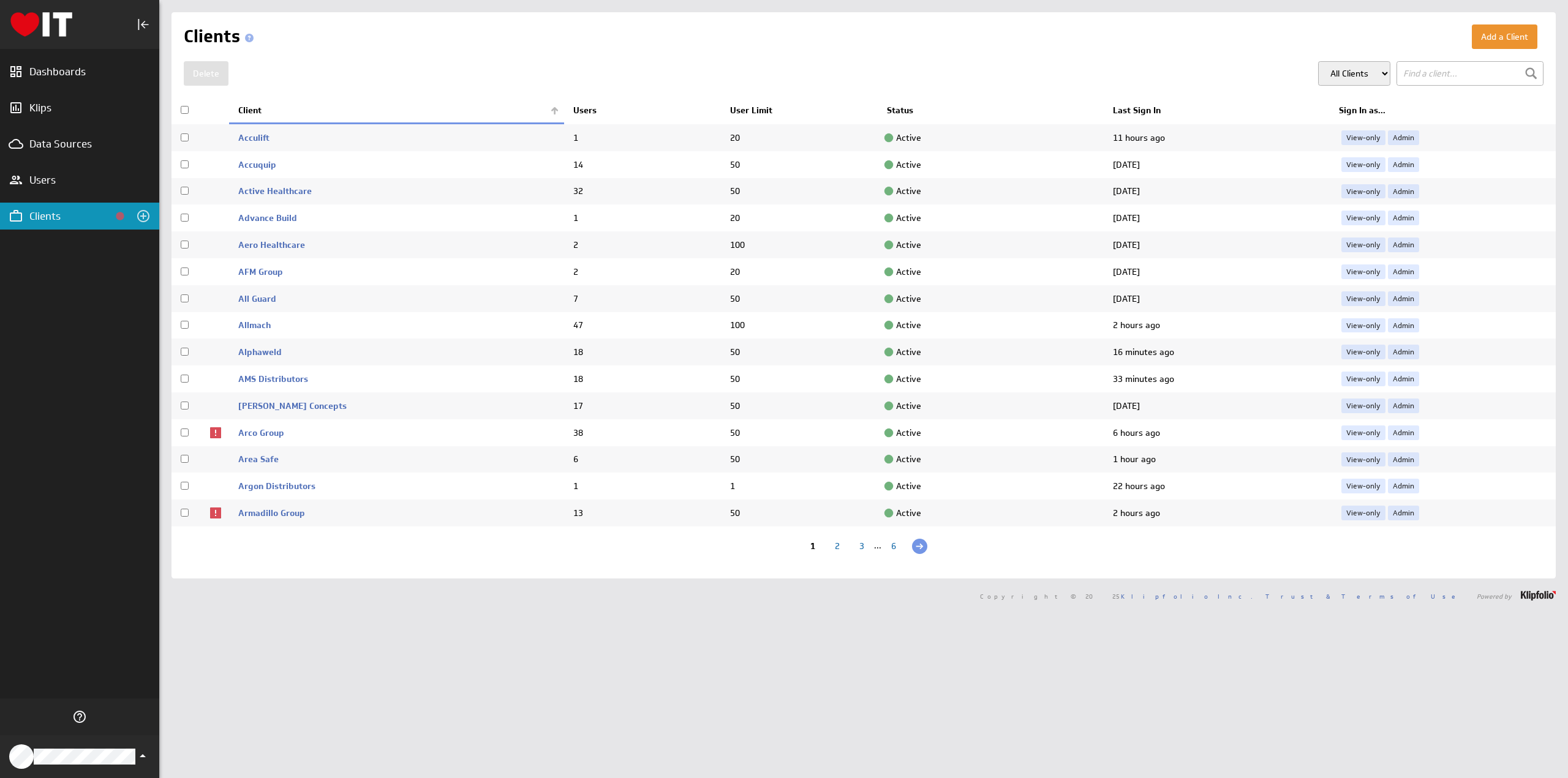
click at [857, 548] on div "3" at bounding box center [861, 548] width 24 height 12
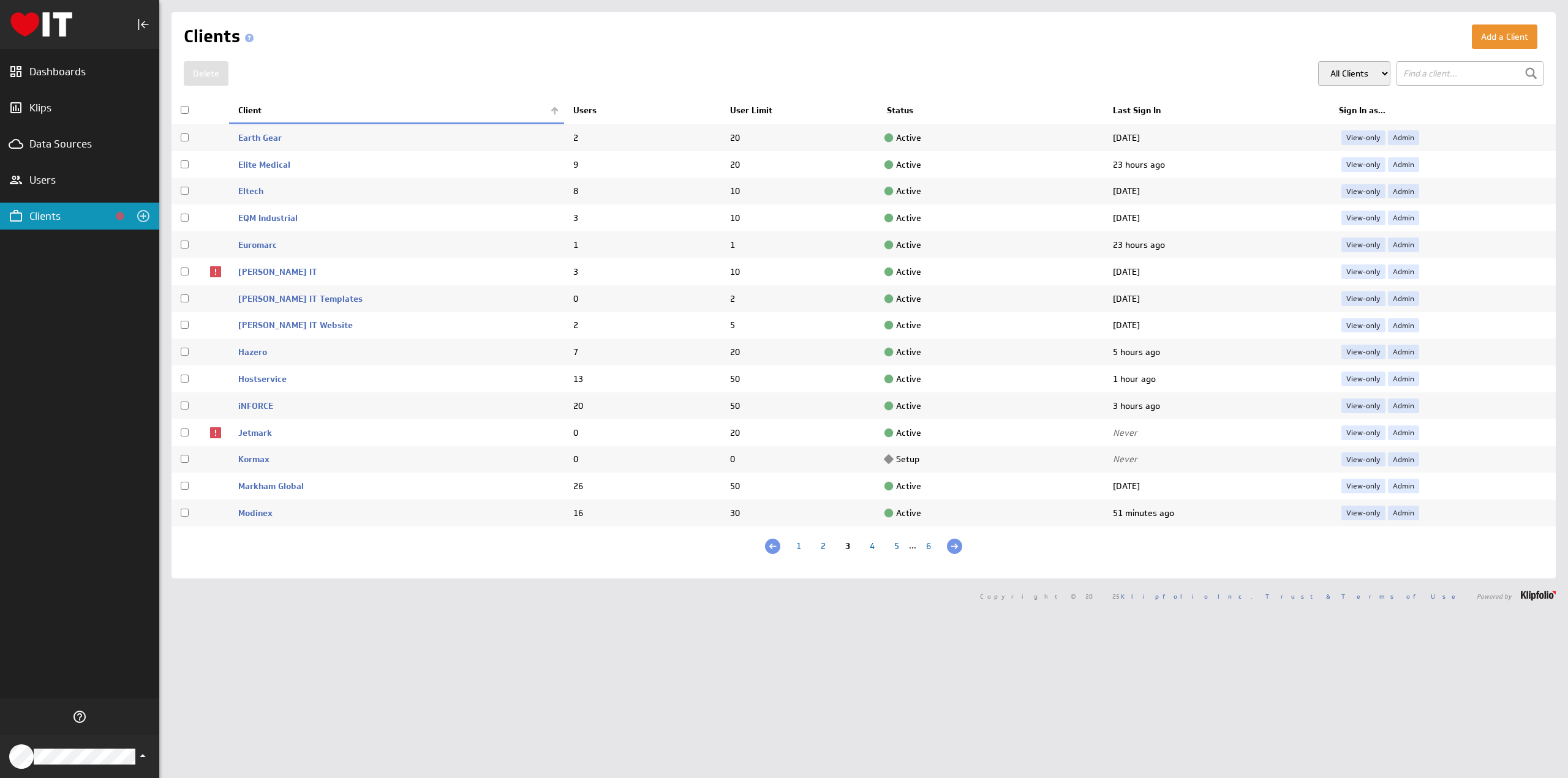
click at [891, 545] on div "5" at bounding box center [896, 548] width 24 height 12
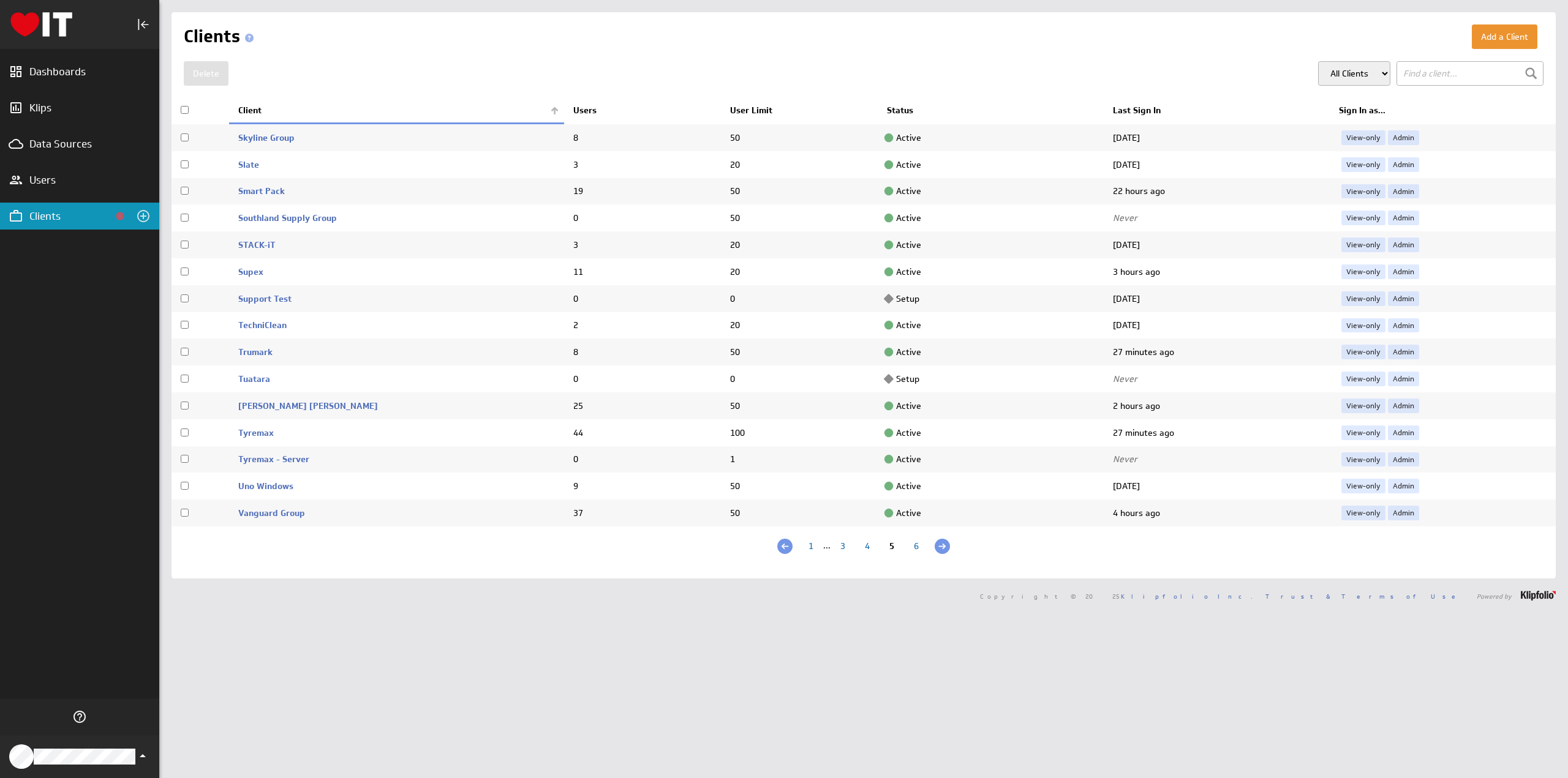
click at [861, 547] on div "4" at bounding box center [867, 548] width 24 height 12
click at [1390, 351] on link "Admin" at bounding box center [1403, 352] width 31 height 15
